Goal: Register for event/course

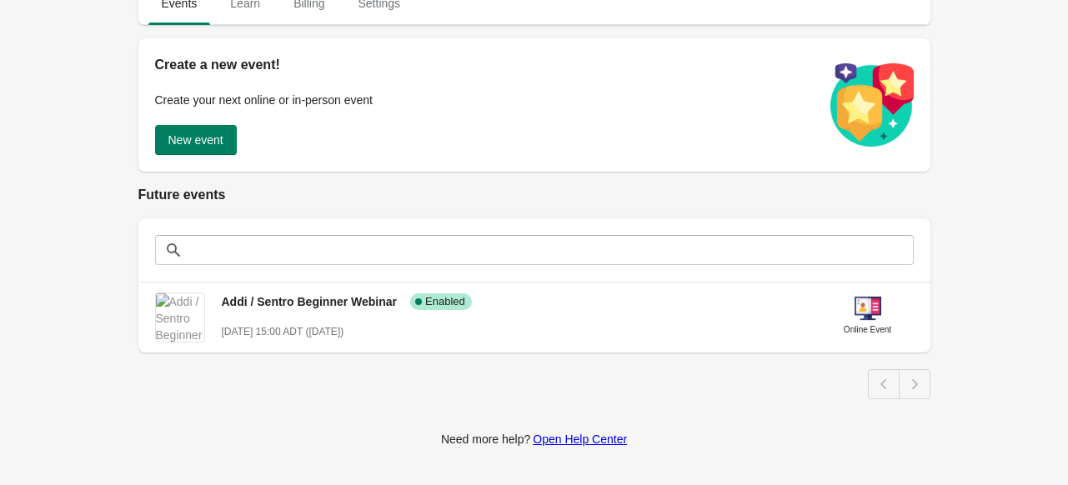
scroll to position [167, 0]
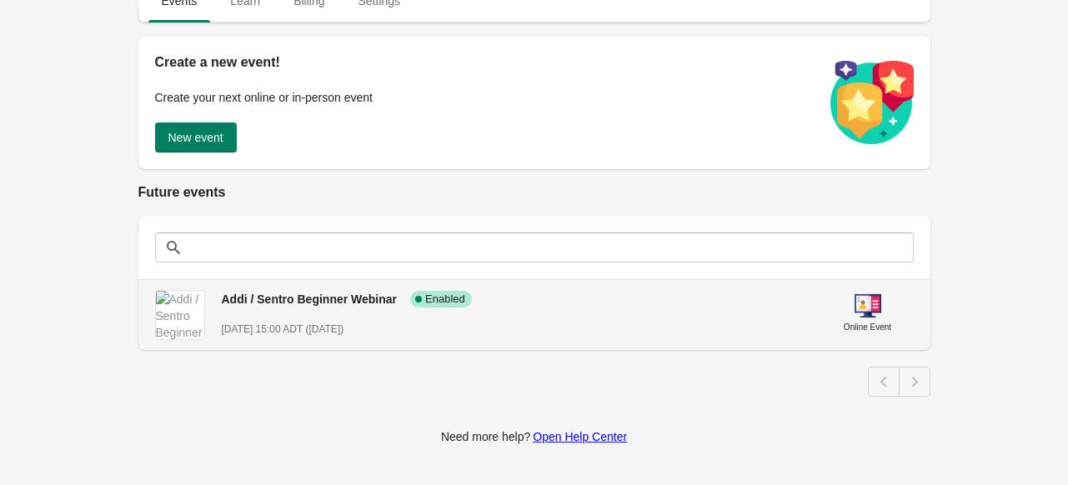
click at [320, 302] on span "Addi / Sentro Beginner Webinar" at bounding box center [310, 299] width 176 height 13
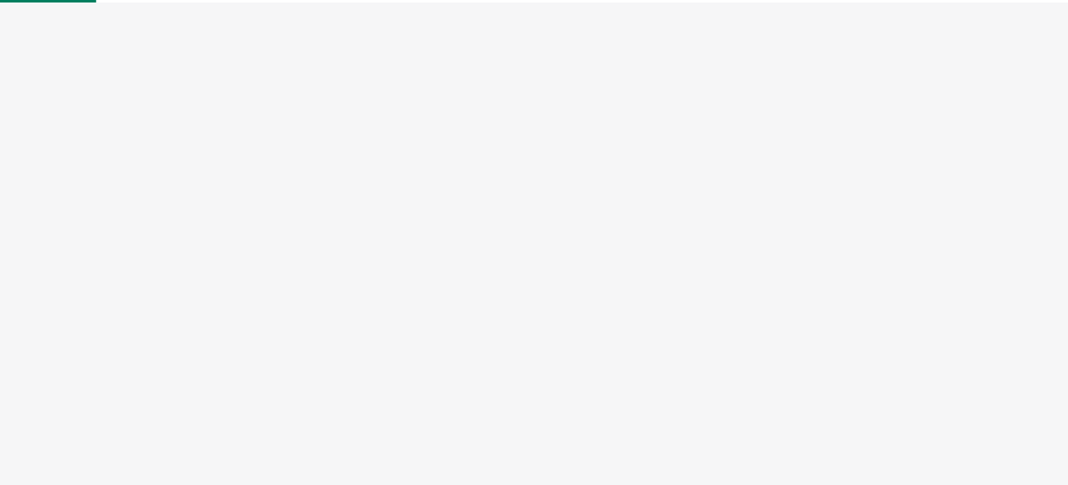
select select "US"
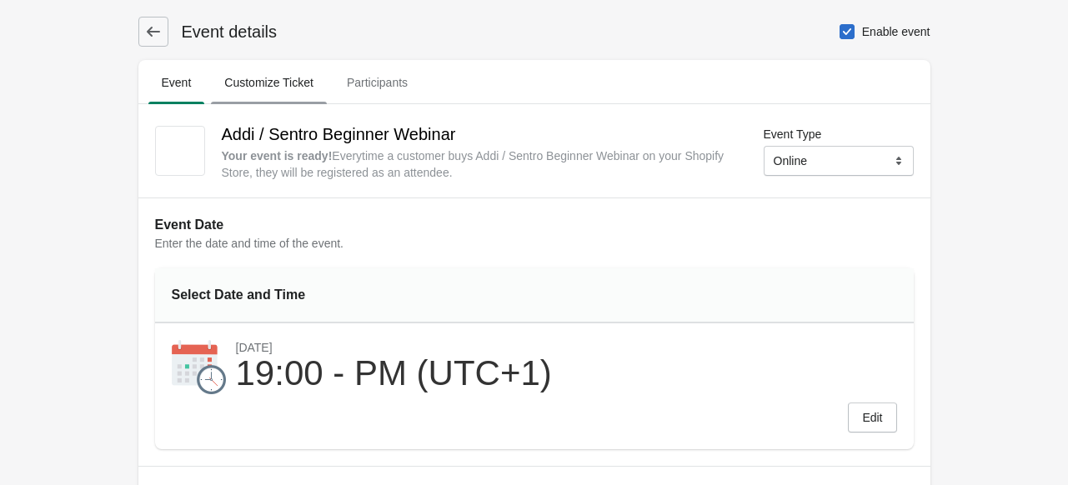
click at [274, 81] on span "Customize Ticket" at bounding box center [269, 83] width 116 height 30
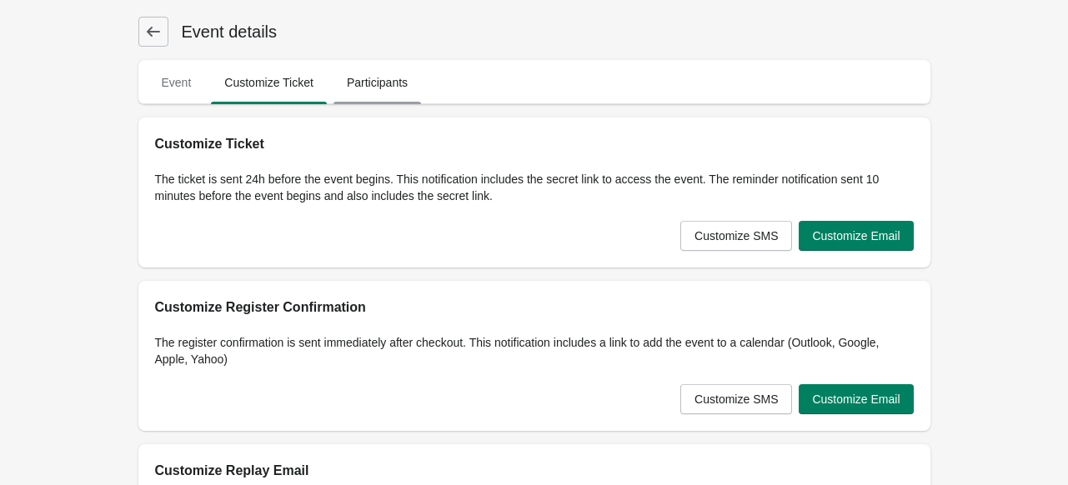
click at [367, 84] on span "Participants" at bounding box center [377, 83] width 88 height 30
select select "US"
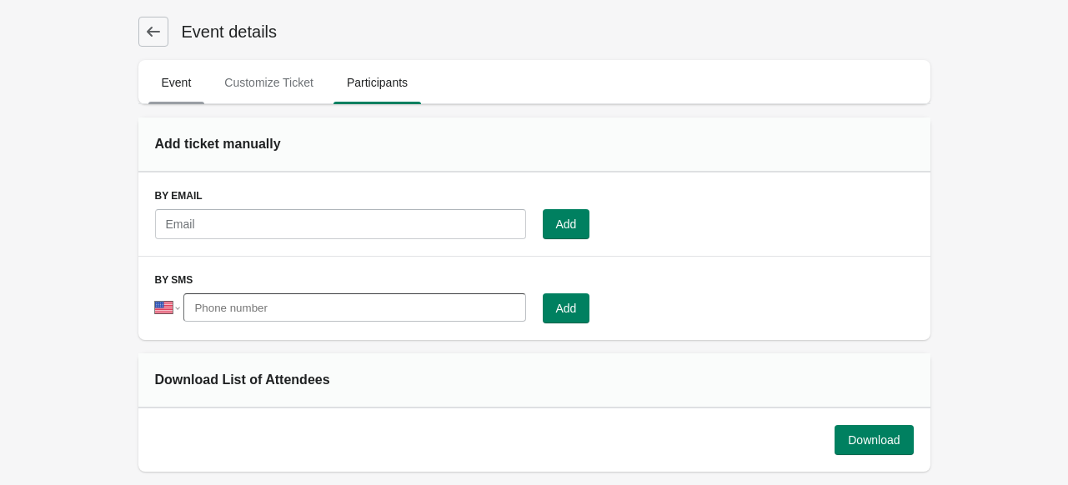
click at [183, 83] on span "Event" at bounding box center [176, 83] width 57 height 30
select select "US"
